Goal: Task Accomplishment & Management: Complete application form

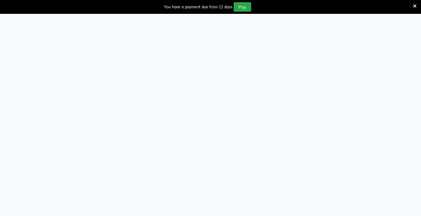
click at [84, 65] on div at bounding box center [210, 122] width 421 height 216
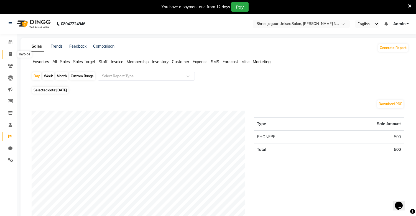
click at [13, 55] on span at bounding box center [11, 54] width 10 height 6
select select "8688"
select select "service"
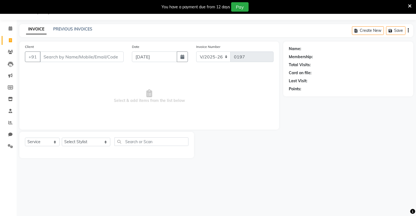
click at [72, 54] on input "Client" at bounding box center [82, 57] width 84 height 11
click at [72, 59] on input "Client" at bounding box center [82, 57] width 84 height 11
type input "9542248883"
click at [112, 59] on span "Add Client" at bounding box center [110, 57] width 22 height 6
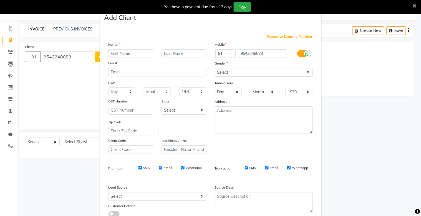
click at [117, 55] on input "text" at bounding box center [130, 53] width 45 height 9
type input "[PERSON_NAME]"
click at [166, 54] on input "text" at bounding box center [183, 53] width 45 height 9
type input "sir"
click at [231, 74] on select "Select [DEMOGRAPHIC_DATA] [DEMOGRAPHIC_DATA] Other Prefer Not To Say" at bounding box center [264, 72] width 98 height 9
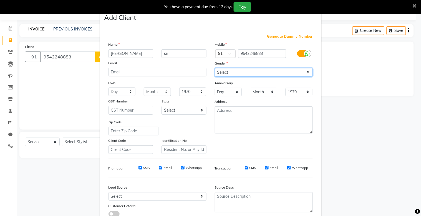
select select "[DEMOGRAPHIC_DATA]"
click at [215, 68] on select "Select [DEMOGRAPHIC_DATA] [DEMOGRAPHIC_DATA] Other Prefer Not To Say" at bounding box center [264, 72] width 98 height 9
click at [225, 87] on div "Anniversary" at bounding box center [220, 84] width 18 height 8
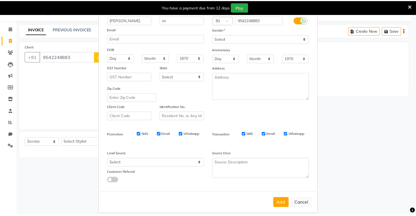
scroll to position [40, 0]
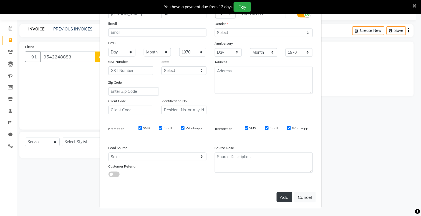
click at [284, 199] on button "Add" at bounding box center [285, 198] width 16 height 10
select select
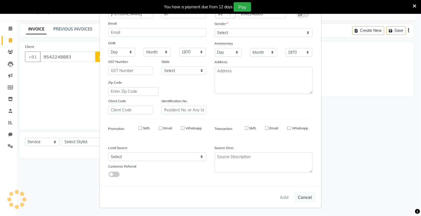
select select
checkbox input "false"
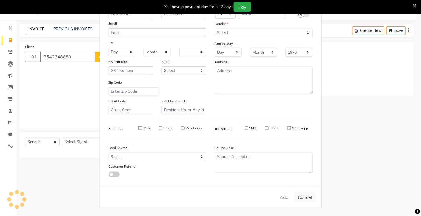
checkbox input "false"
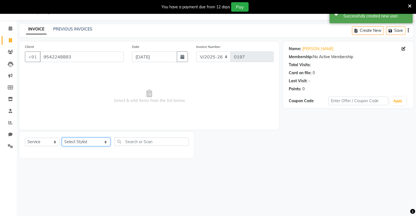
click at [91, 143] on select "Select Stylist alam [DEMOGRAPHIC_DATA] hair [PERSON_NAME] [DEMOGRAPHIC_DATA] ha…" at bounding box center [86, 142] width 49 height 9
click at [62, 138] on select "Select Stylist alam [DEMOGRAPHIC_DATA] hair [PERSON_NAME] [DEMOGRAPHIC_DATA] ha…" at bounding box center [86, 142] width 49 height 9
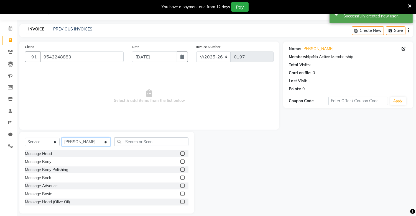
click at [89, 142] on select "Select Stylist alam [DEMOGRAPHIC_DATA] hair [PERSON_NAME] [DEMOGRAPHIC_DATA] ha…" at bounding box center [86, 142] width 49 height 9
select select "89412"
click at [62, 138] on select "Select Stylist alam [DEMOGRAPHIC_DATA] hair [PERSON_NAME] [DEMOGRAPHIC_DATA] ha…" at bounding box center [86, 142] width 49 height 9
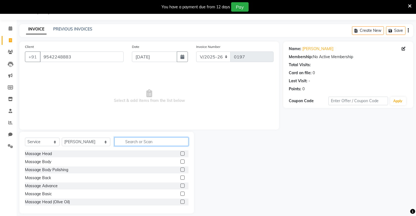
click at [135, 142] on input "text" at bounding box center [152, 142] width 74 height 9
type input "hair"
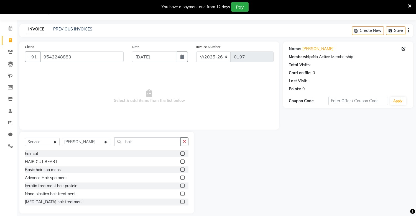
click at [181, 162] on label at bounding box center [183, 162] width 4 height 4
click at [181, 162] on input "checkbox" at bounding box center [183, 162] width 4 height 4
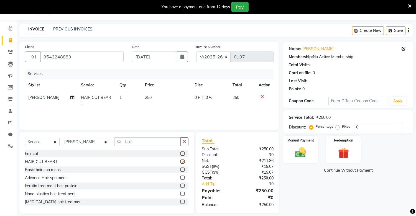
checkbox input "false"
click at [303, 150] on img at bounding box center [301, 153] width 18 height 13
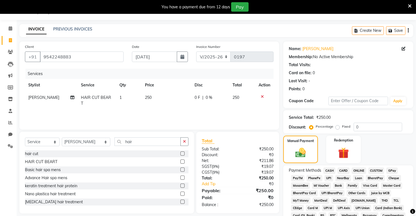
click at [312, 178] on span "PhonePe" at bounding box center [315, 178] width 16 height 6
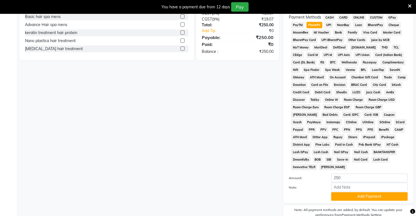
scroll to position [196, 0]
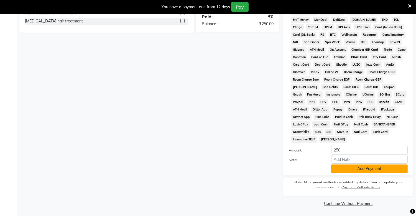
click at [339, 171] on button "Add Payment" at bounding box center [370, 169] width 77 height 9
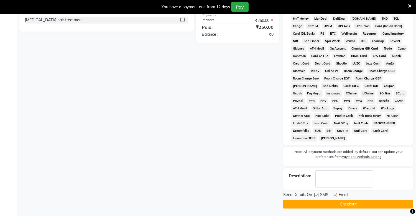
click at [322, 209] on button "Checkout" at bounding box center [349, 204] width 130 height 9
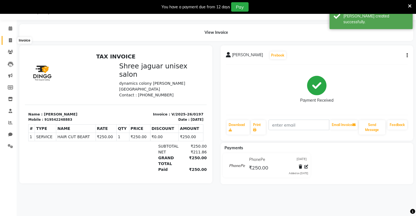
click at [8, 43] on span at bounding box center [11, 40] width 10 height 6
select select "service"
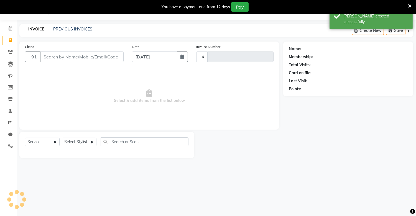
type input "0198"
select select "8688"
click at [69, 59] on input "Client" at bounding box center [82, 57] width 84 height 11
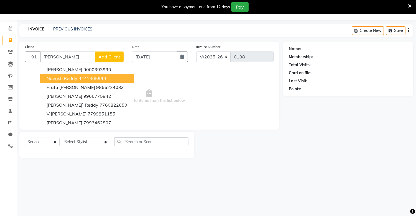
click at [70, 78] on span "naegsh reddy" at bounding box center [62, 79] width 31 height 6
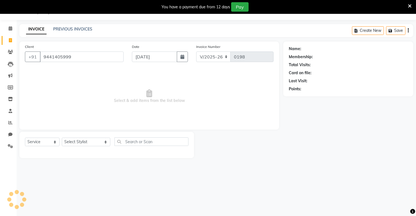
type input "9441405999"
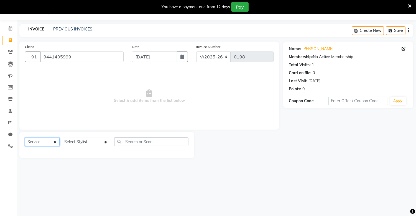
click at [54, 142] on select "Select Service Product Membership Package Voucher Prepaid Gift Card" at bounding box center [42, 142] width 35 height 9
click at [78, 148] on div "Select Service Product Membership Package Voucher Prepaid Gift Card Select Styl…" at bounding box center [107, 144] width 164 height 13
click at [81, 142] on select "Select Stylist alam [DEMOGRAPHIC_DATA] hair [PERSON_NAME] [DEMOGRAPHIC_DATA] ha…" at bounding box center [86, 142] width 49 height 9
select select "88619"
click at [62, 138] on select "Select Stylist alam [DEMOGRAPHIC_DATA] hair [PERSON_NAME] [DEMOGRAPHIC_DATA] ha…" at bounding box center [86, 142] width 49 height 9
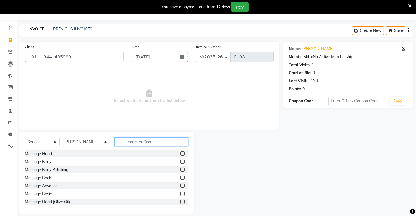
click at [135, 145] on input "text" at bounding box center [152, 142] width 74 height 9
type input "hai"
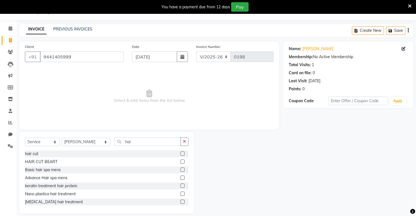
click at [181, 161] on label at bounding box center [183, 162] width 4 height 4
click at [181, 161] on input "checkbox" at bounding box center [183, 162] width 4 height 4
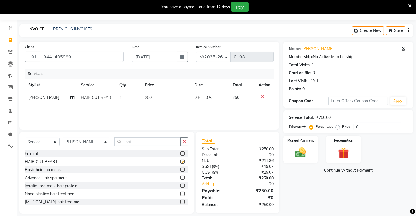
checkbox input "false"
click at [150, 98] on span "250" at bounding box center [148, 97] width 7 height 5
select select "88619"
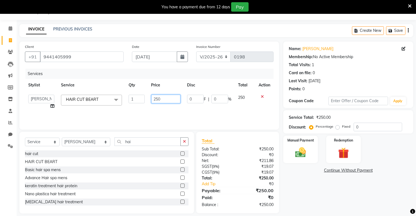
click at [162, 100] on input "250" at bounding box center [166, 99] width 29 height 9
click at [162, 100] on input "25" at bounding box center [166, 99] width 29 height 9
type input "2"
type input "300"
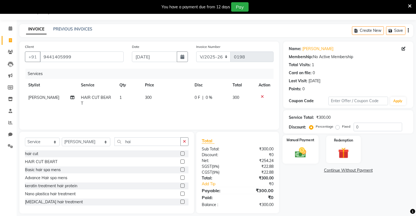
click at [301, 154] on img at bounding box center [301, 153] width 18 height 13
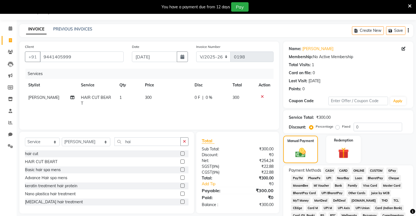
click at [312, 177] on span "PhonePe" at bounding box center [315, 178] width 16 height 6
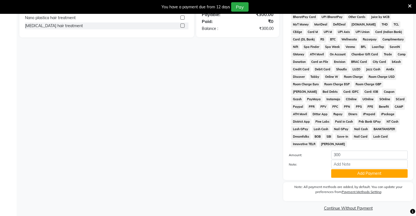
scroll to position [196, 0]
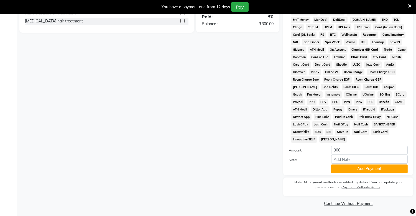
click at [352, 174] on div "Payment Methods CASH CARD ONLINE CUSTOM GPay PayTM PhonePe UPI NearBuy Loan Bha…" at bounding box center [349, 79] width 130 height 191
click at [352, 170] on button "Add Payment" at bounding box center [370, 169] width 77 height 9
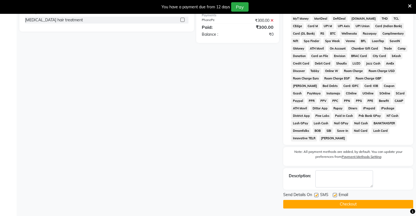
click at [328, 203] on button "Checkout" at bounding box center [349, 204] width 130 height 9
